Goal: Transaction & Acquisition: Book appointment/travel/reservation

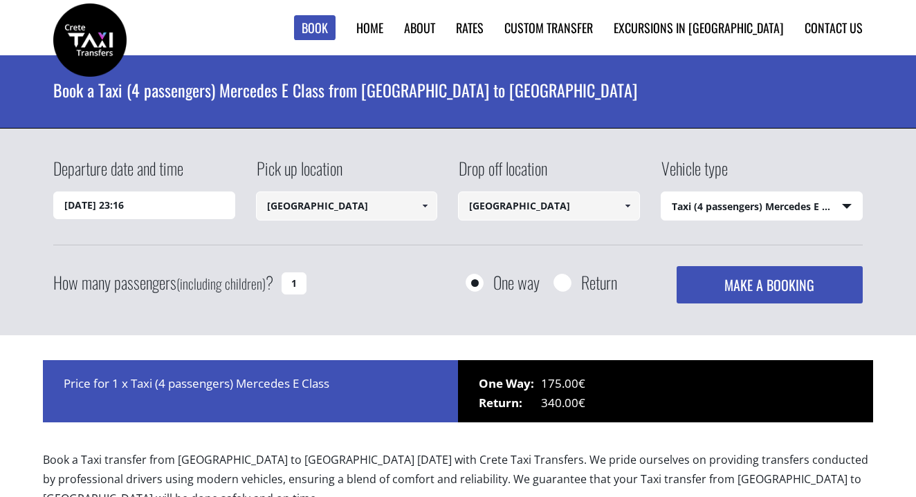
select select "540"
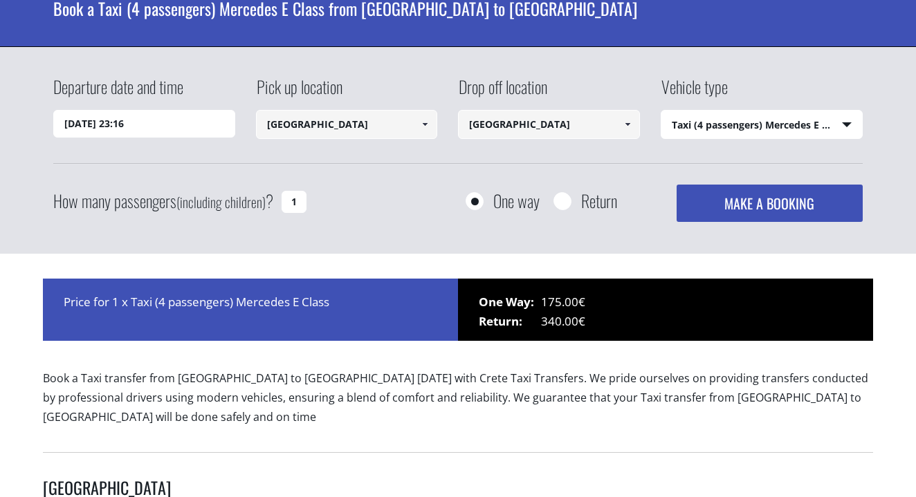
scroll to position [82, 0]
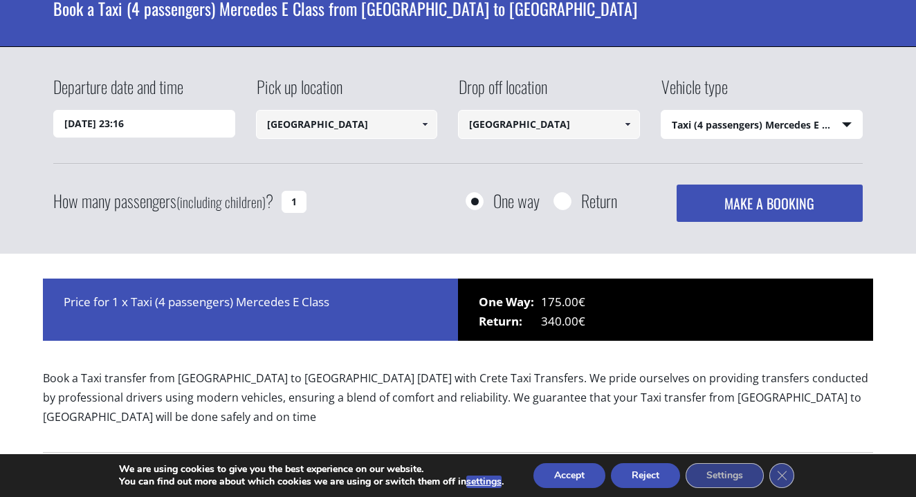
click at [166, 115] on input "[DATE] 23:16" at bounding box center [144, 124] width 182 height 28
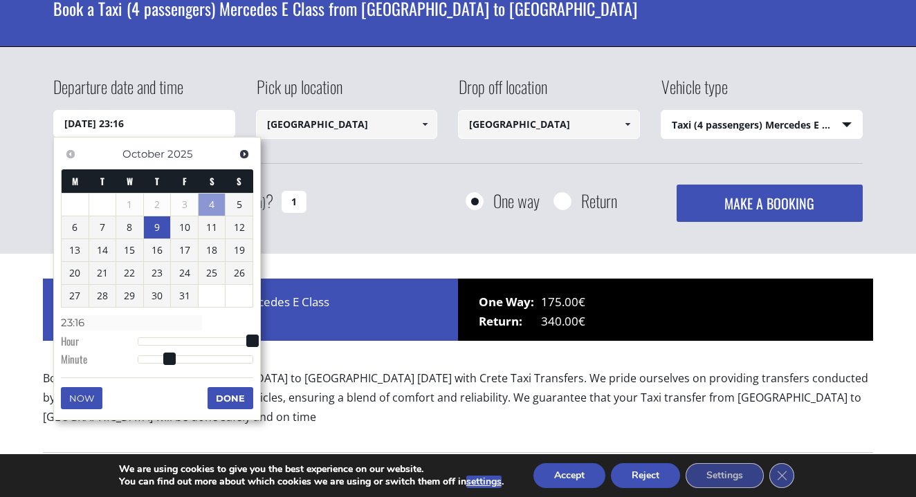
click at [157, 230] on link "9" at bounding box center [157, 227] width 27 height 22
type input "[DATE] 01:00"
type input "01:00"
type input "[DATE] 02:00"
type input "02:00"
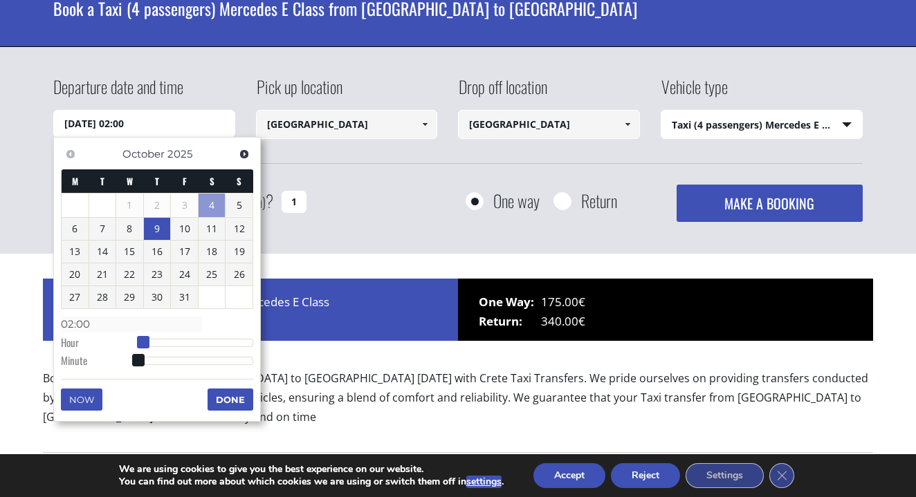
type input "[DATE] 03:00"
type input "03:00"
type input "[DATE] 04:00"
type input "04:00"
type input "[DATE] 05:00"
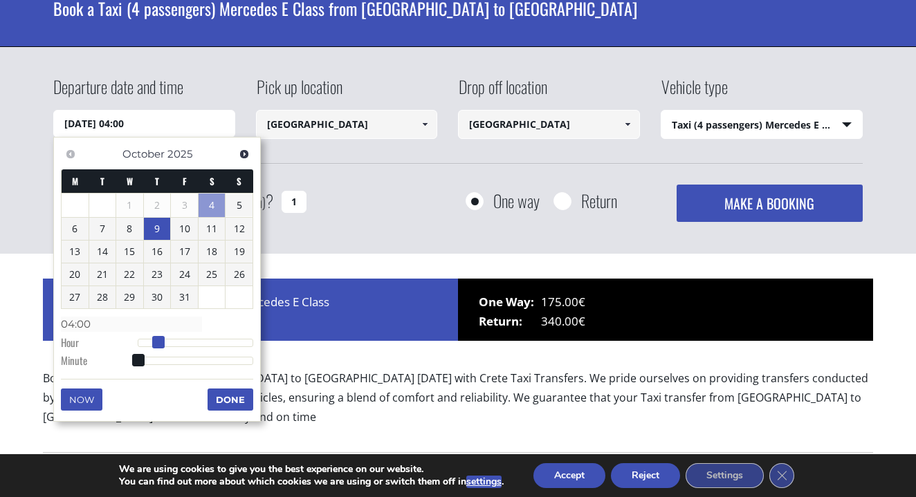
type input "05:00"
type input "[DATE] 06:00"
type input "06:00"
type input "[DATE] 07:00"
type input "07:00"
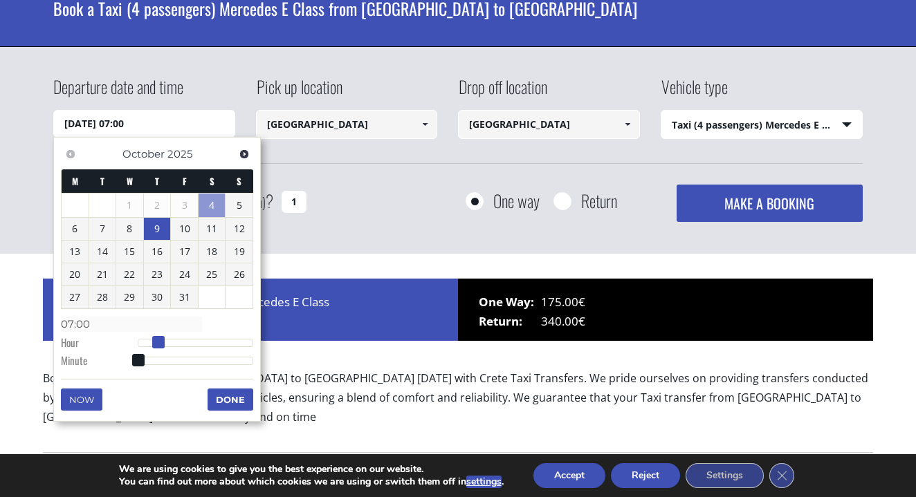
type input "[DATE] 08:00"
type input "08:00"
type input "[DATE] 07:00"
type input "07:00"
type input "[DATE] 06:00"
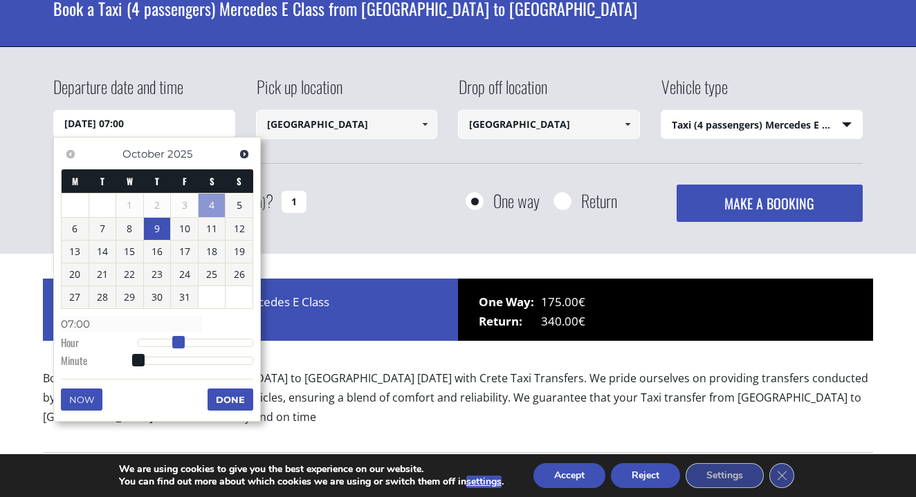
type input "06:00"
type input "[DATE] 05:00"
type input "05:00"
drag, startPoint x: 136, startPoint y: 336, endPoint x: 161, endPoint y: 336, distance: 25.6
click at [161, 336] on span at bounding box center [163, 342] width 12 height 12
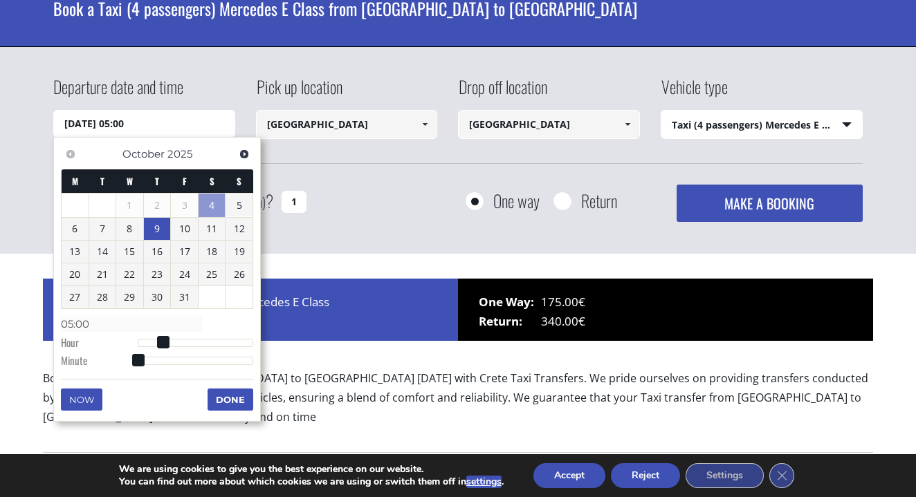
click at [239, 392] on button "Done" at bounding box center [230, 400] width 46 height 22
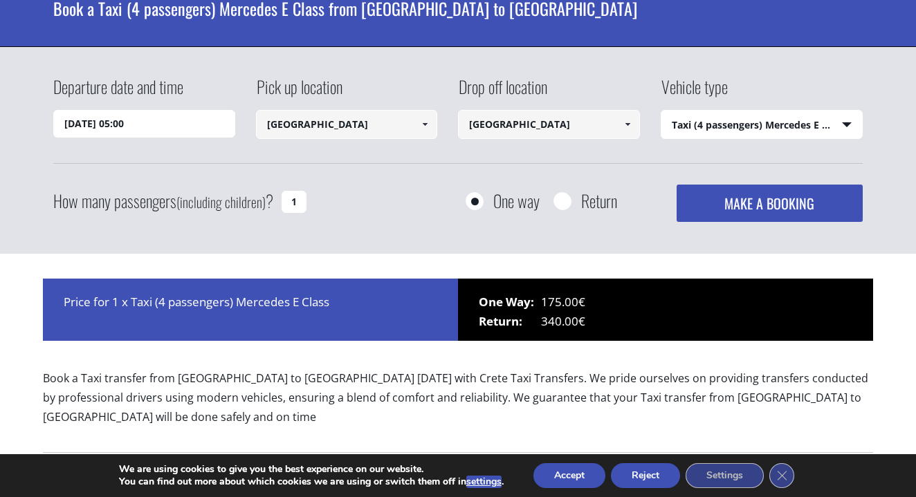
click at [296, 194] on input "1" at bounding box center [293, 202] width 25 height 22
type input "2"
click at [774, 207] on button "MAKE A BOOKING" at bounding box center [769, 203] width 186 height 37
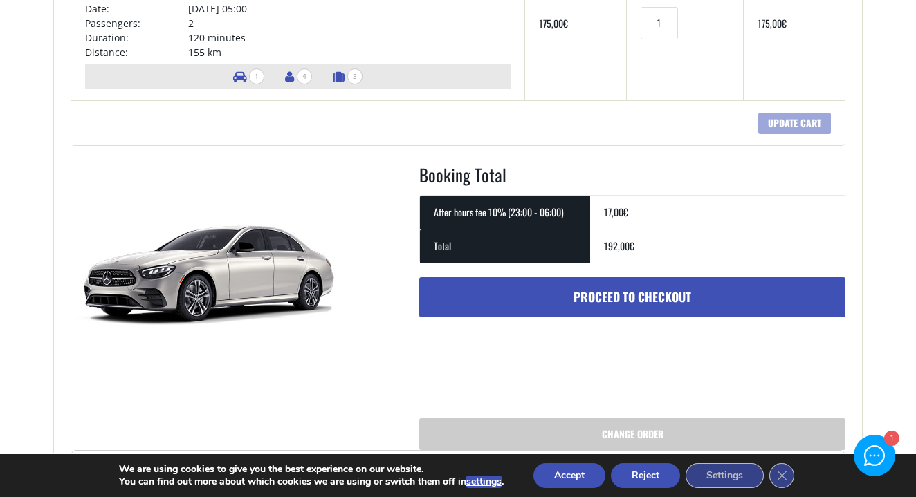
scroll to position [419, 0]
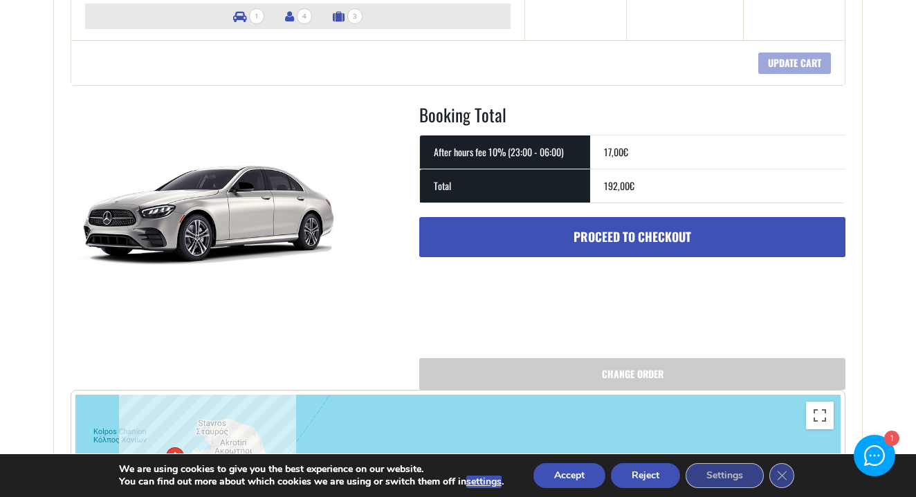
click at [588, 243] on link "Proceed to checkout" at bounding box center [632, 237] width 426 height 40
